Goal: Find specific page/section: Find specific page/section

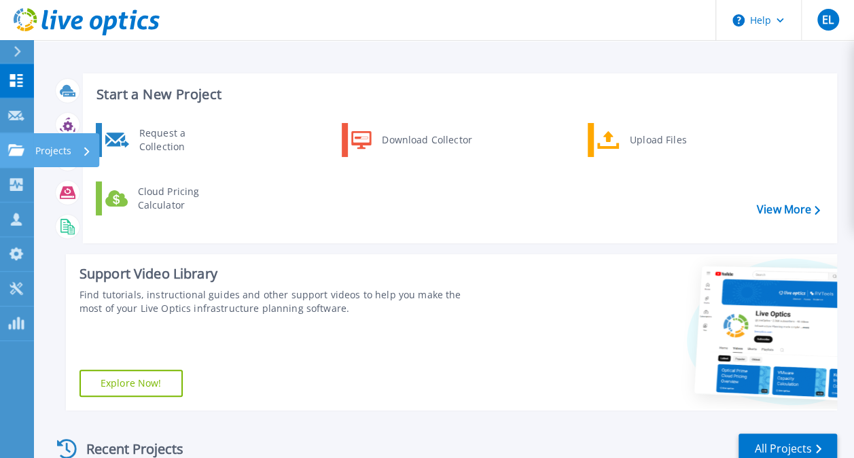
click at [21, 149] on icon at bounding box center [16, 150] width 16 height 12
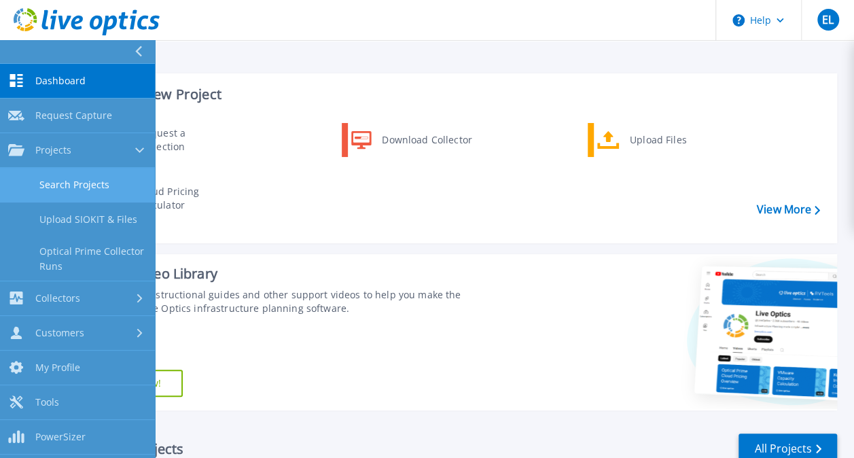
click at [59, 175] on link "Search Projects" at bounding box center [77, 185] width 155 height 35
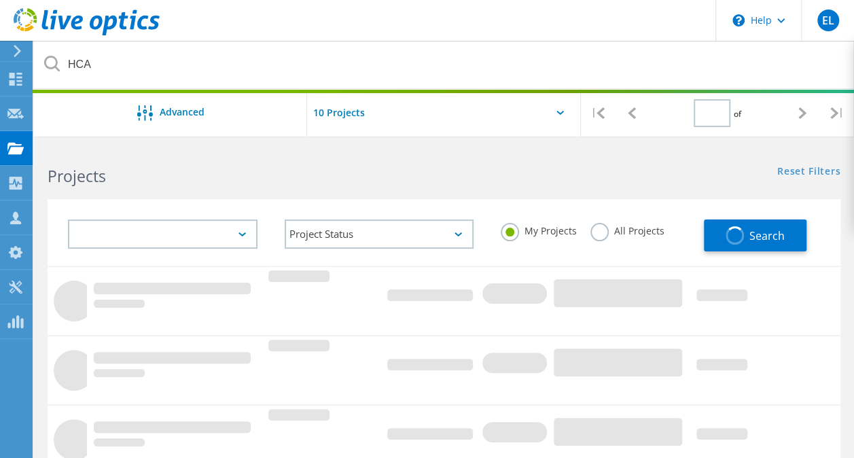
type input "1"
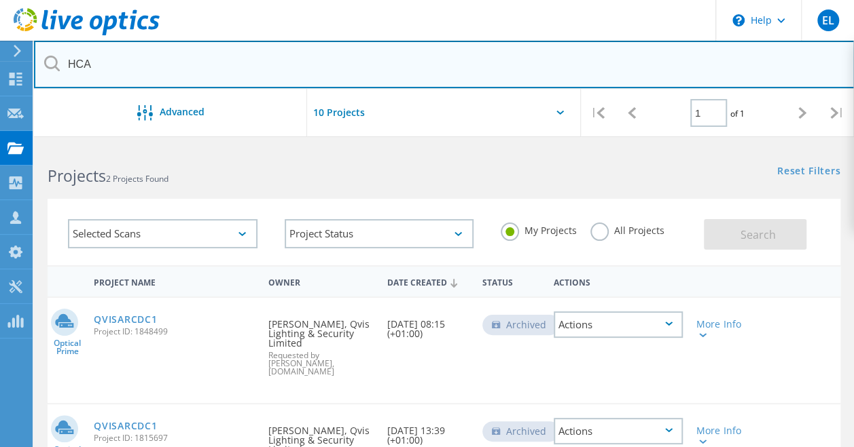
click at [176, 69] on input "HCA" at bounding box center [444, 65] width 820 height 48
click at [178, 55] on input "HCA" at bounding box center [444, 65] width 820 height 48
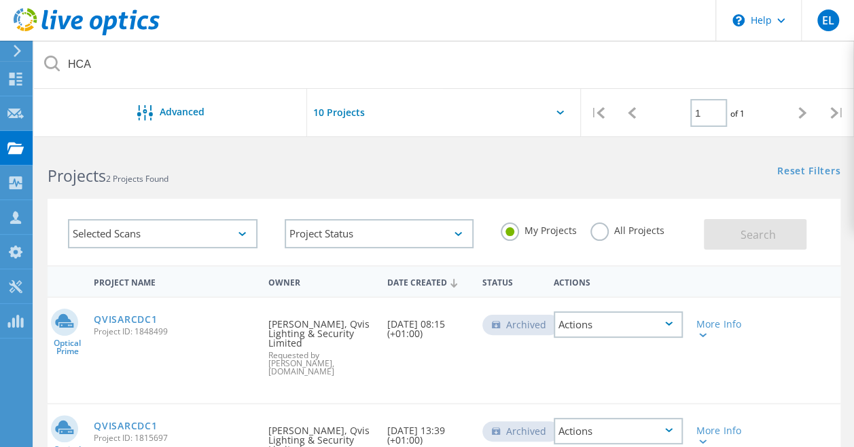
click at [242, 191] on div "Selected Scans Project Status In Progress Complete Published Anonymous Archived…" at bounding box center [444, 224] width 820 height 84
click at [614, 227] on label "All Projects" at bounding box center [627, 229] width 74 height 13
click at [0, 0] on input "All Projects" at bounding box center [0, 0] width 0 height 0
click at [764, 217] on div "Search" at bounding box center [768, 228] width 130 height 44
click at [764, 226] on button "Search" at bounding box center [754, 234] width 103 height 31
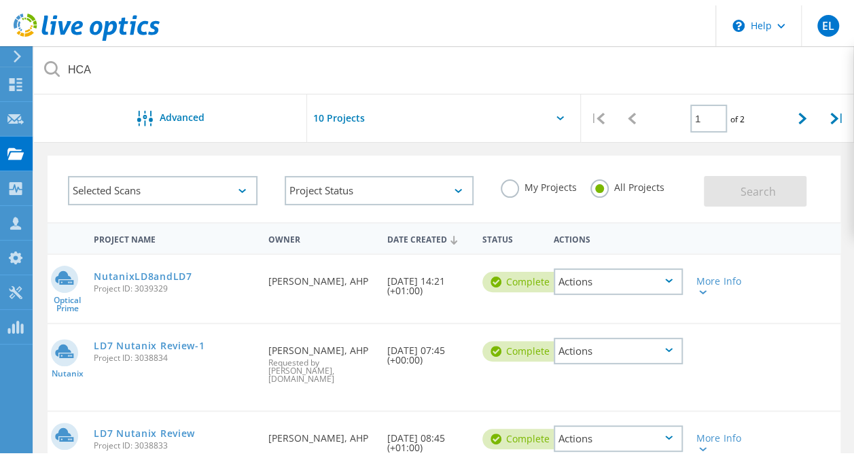
scroll to position [68, 0]
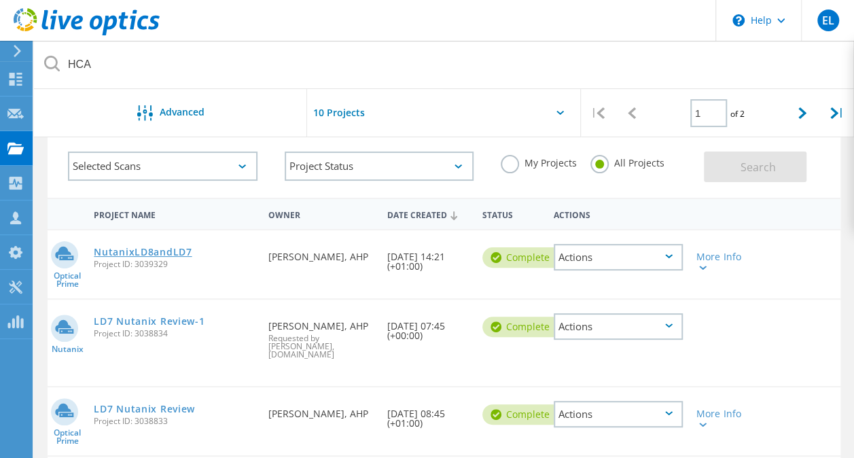
click at [169, 255] on link "NutanixLD8andLD7" at bounding box center [143, 252] width 98 height 10
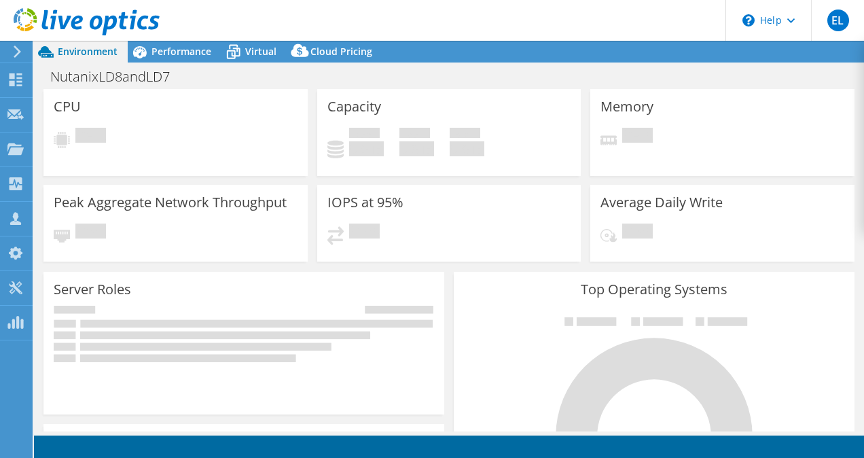
select select "USD"
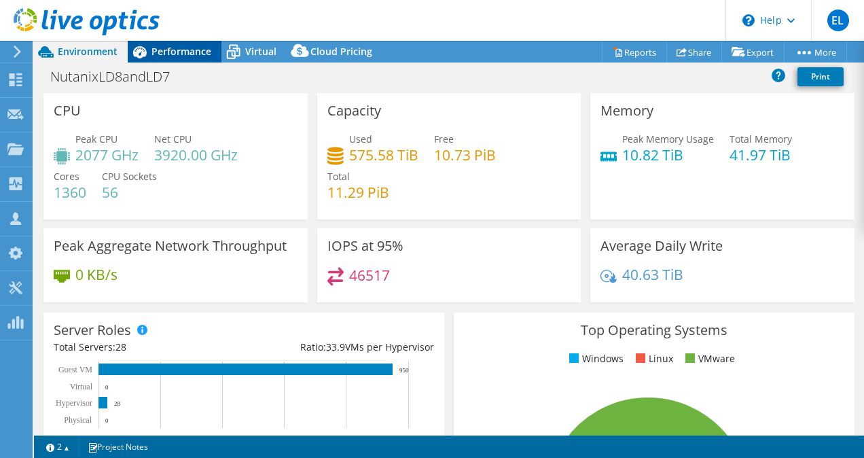
click at [194, 50] on span "Performance" at bounding box center [181, 51] width 60 height 13
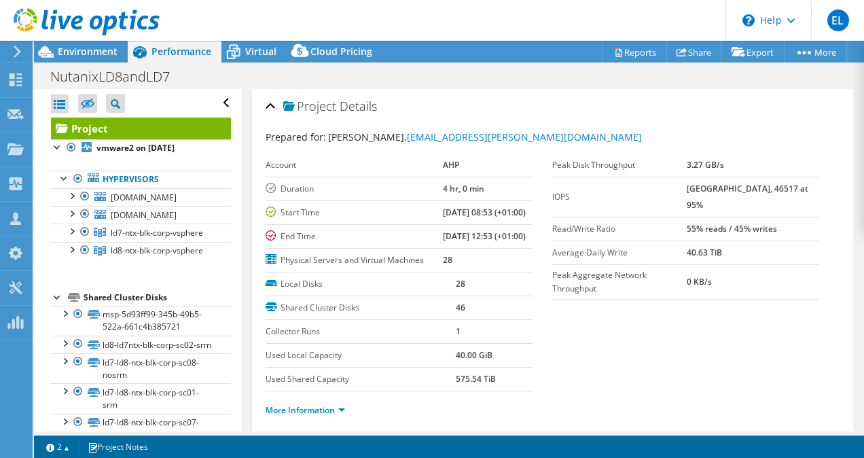
drag, startPoint x: 101, startPoint y: 54, endPoint x: 459, endPoint y: 0, distance: 361.9
click at [103, 53] on span "Environment" at bounding box center [88, 51] width 60 height 13
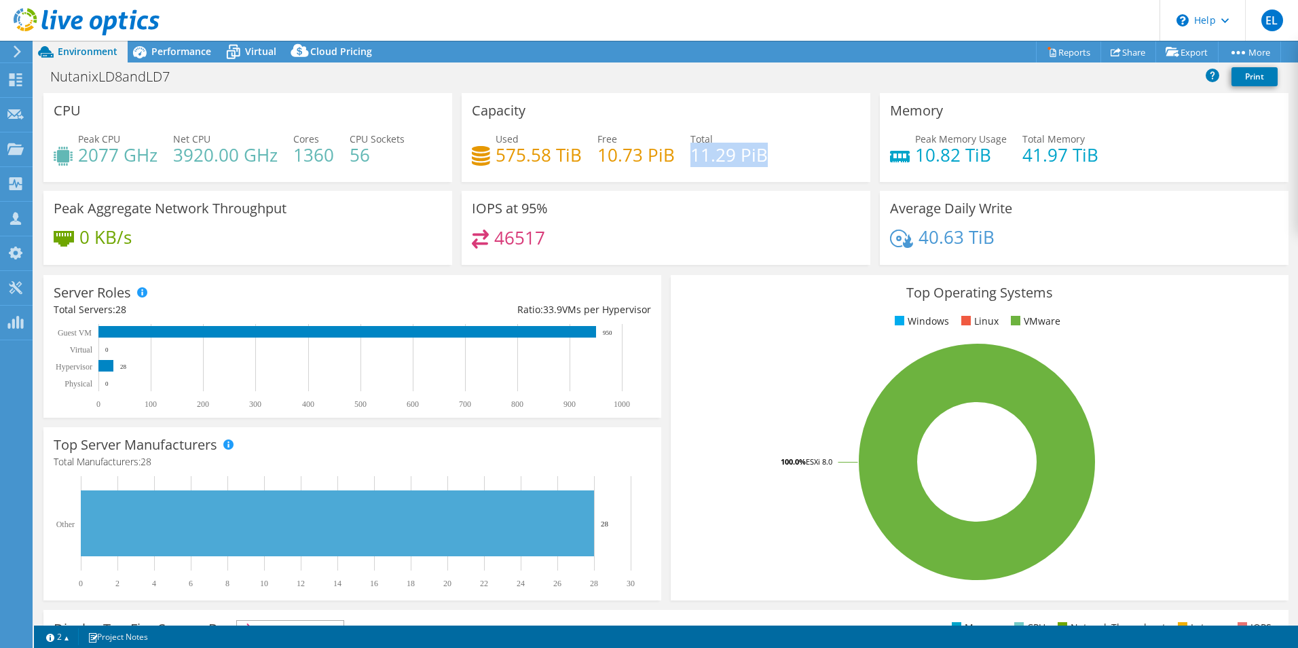
drag, startPoint x: 689, startPoint y: 158, endPoint x: 767, endPoint y: 160, distance: 78.1
click at [767, 160] on div "Used 575.58 TiB Free 10.73 PiB Total 11.29 PiB" at bounding box center [666, 154] width 388 height 44
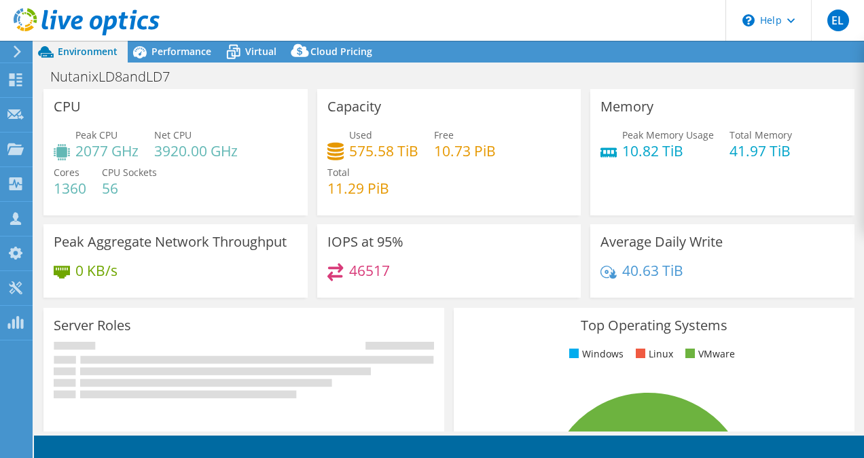
select select "USD"
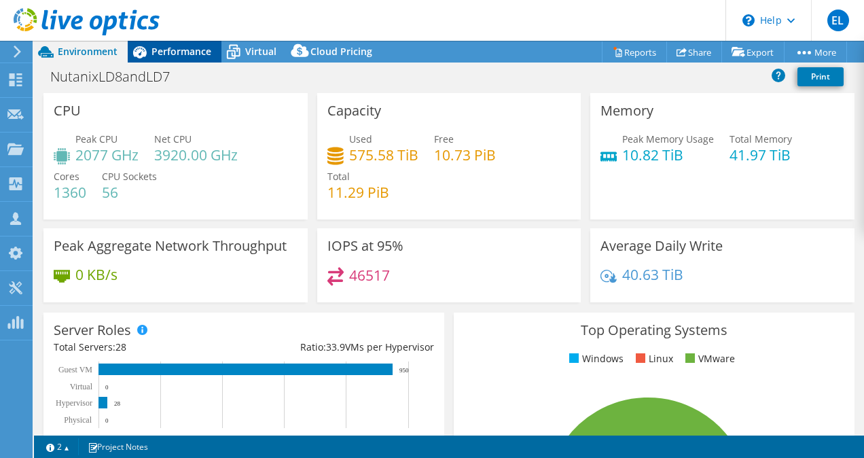
click at [172, 52] on span "Performance" at bounding box center [181, 51] width 60 height 13
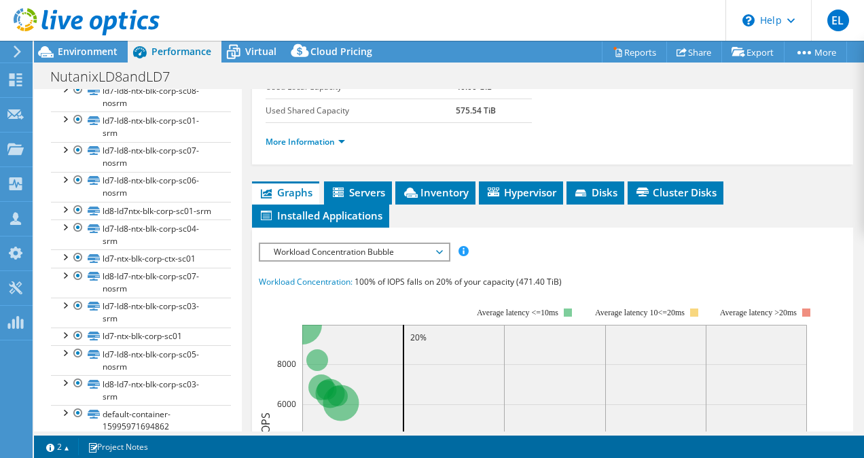
scroll to position [339, 0]
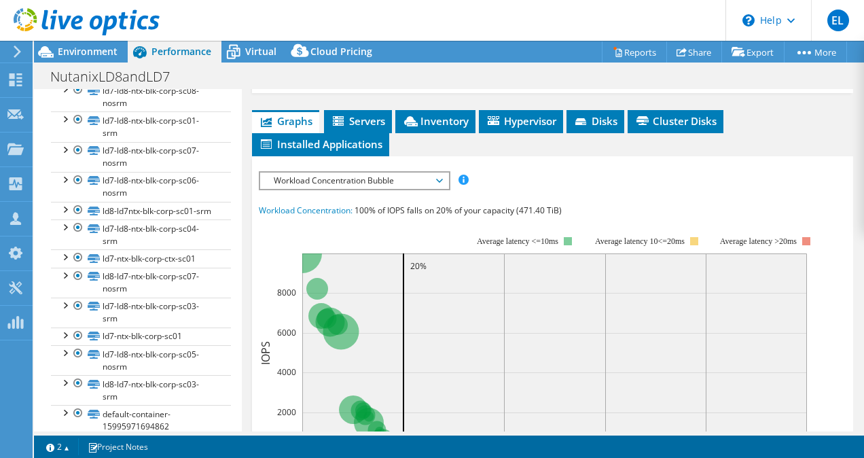
click at [373, 189] on span "Workload Concentration Bubble" at bounding box center [354, 180] width 175 height 16
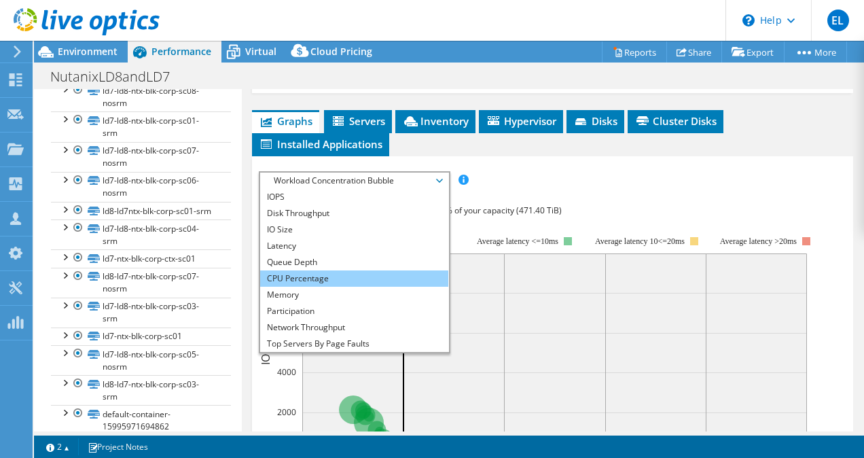
click at [344, 287] on li "CPU Percentage" at bounding box center [354, 278] width 188 height 16
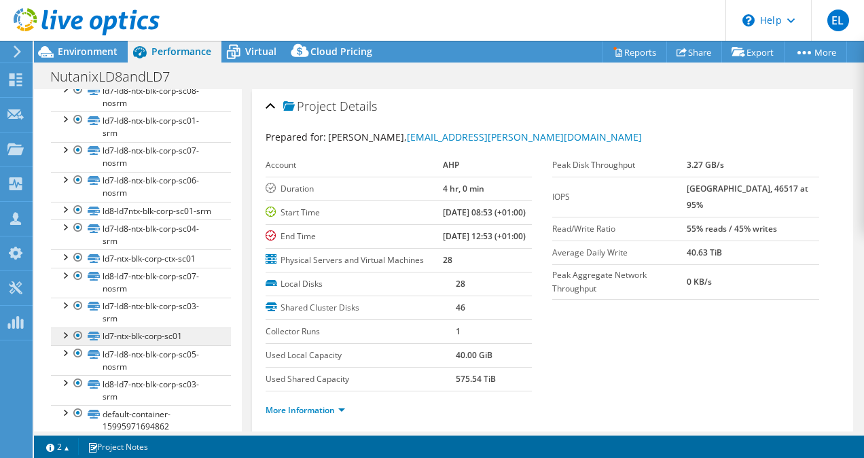
scroll to position [272, 0]
